Goal: Information Seeking & Learning: Learn about a topic

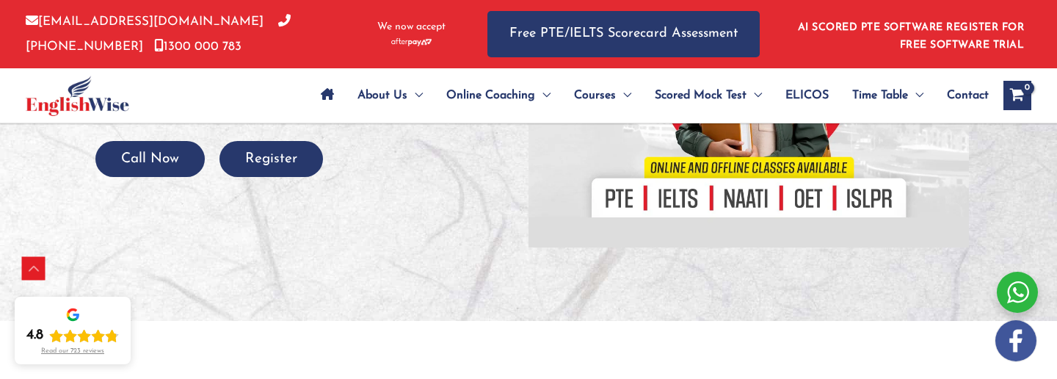
scroll to position [338, 0]
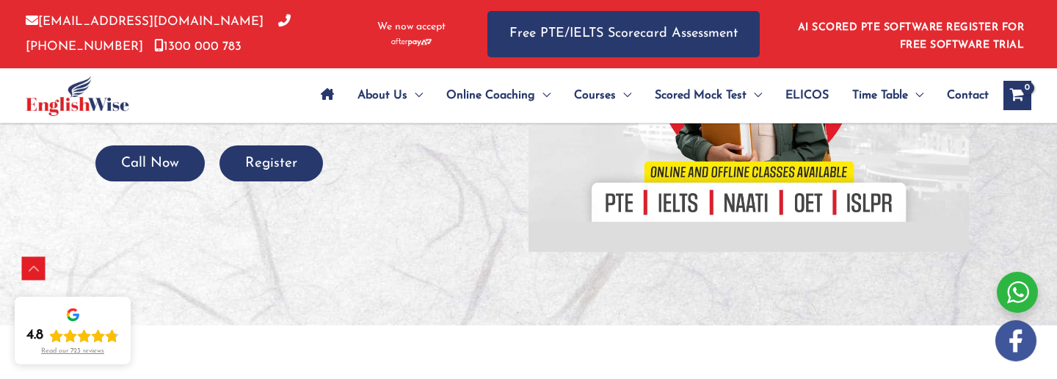
click at [759, 208] on div at bounding box center [748, 68] width 418 height 367
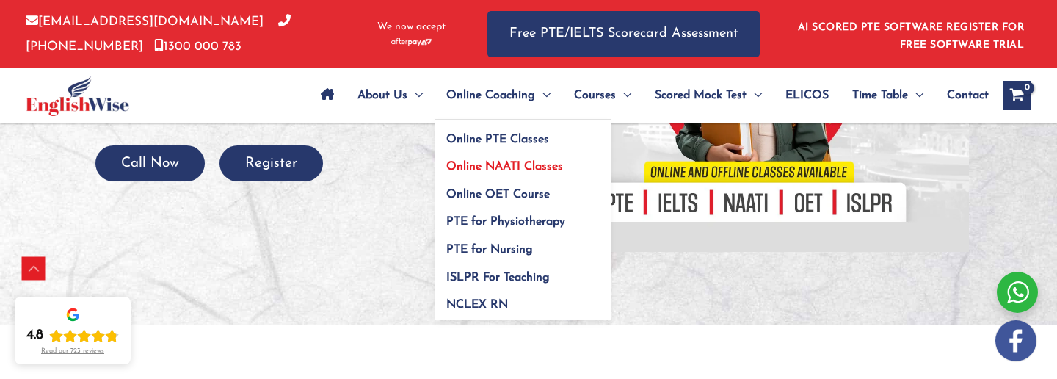
click at [491, 160] on link "Online NAATI Classes" at bounding box center [522, 162] width 176 height 28
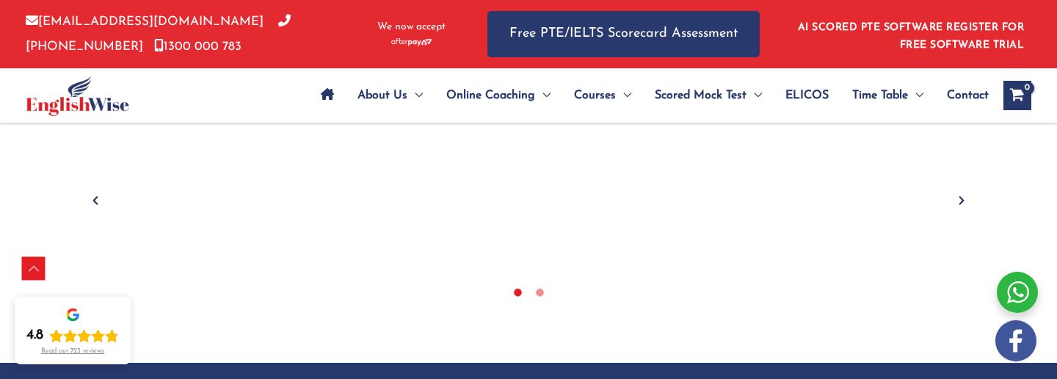
scroll to position [663, 0]
